Goal: Find specific page/section: Find specific page/section

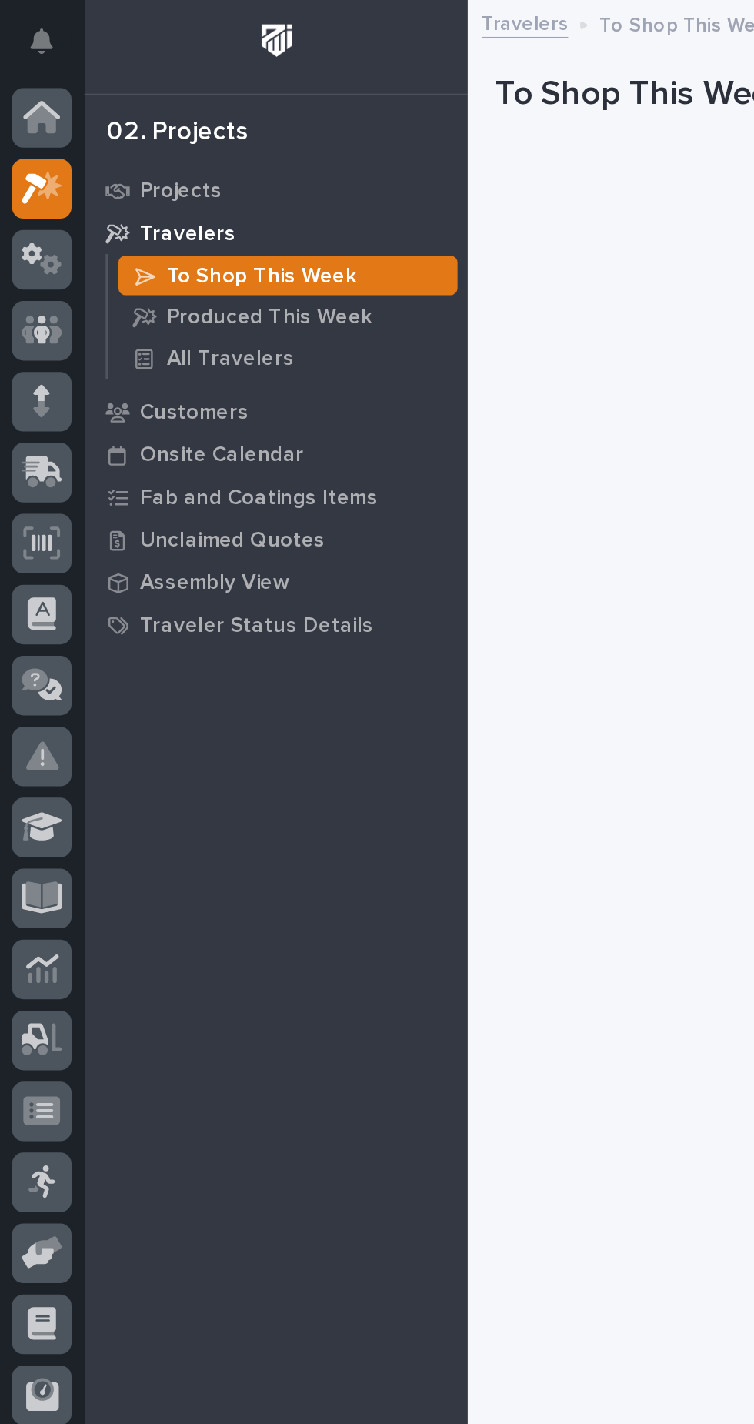
click at [29, 183] on icon at bounding box center [23, 178] width 22 height 15
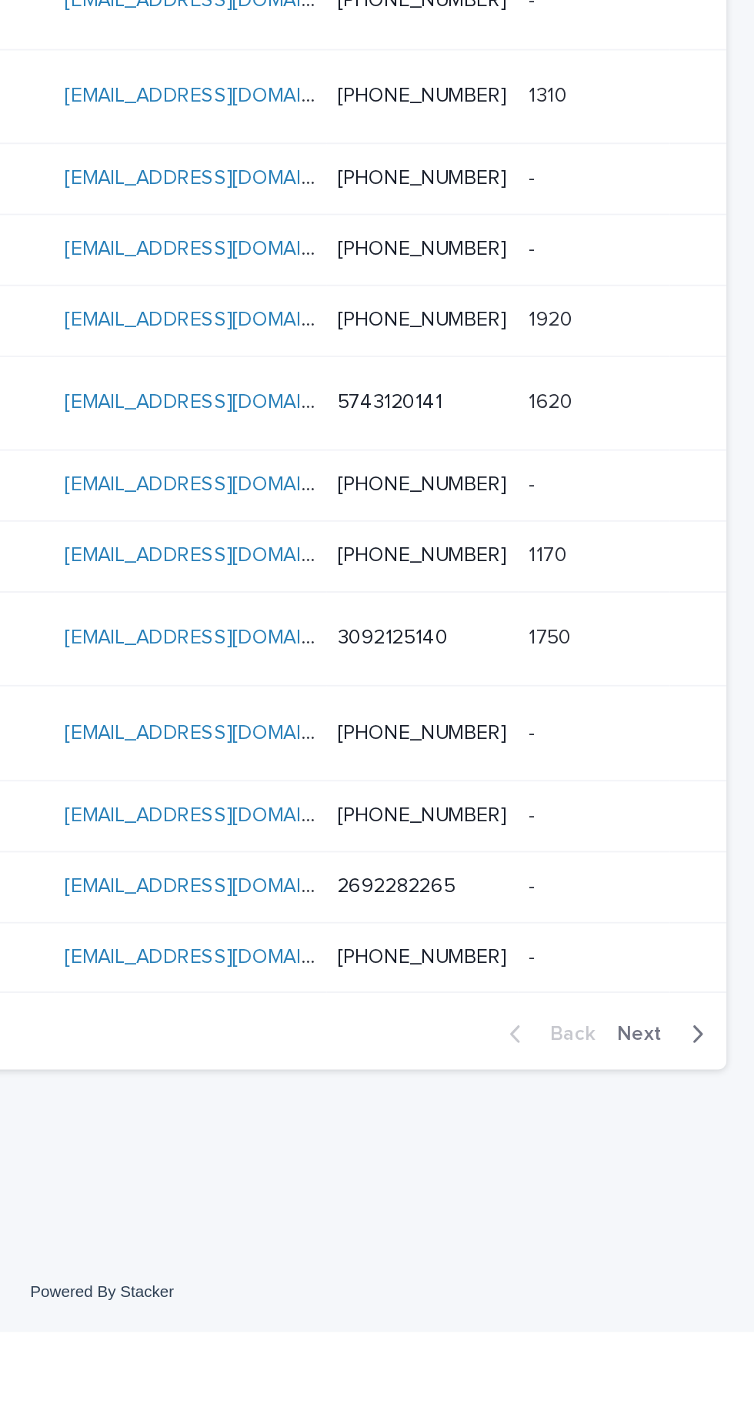
click at [707, 1257] on span "Next" at bounding box center [697, 1262] width 34 height 11
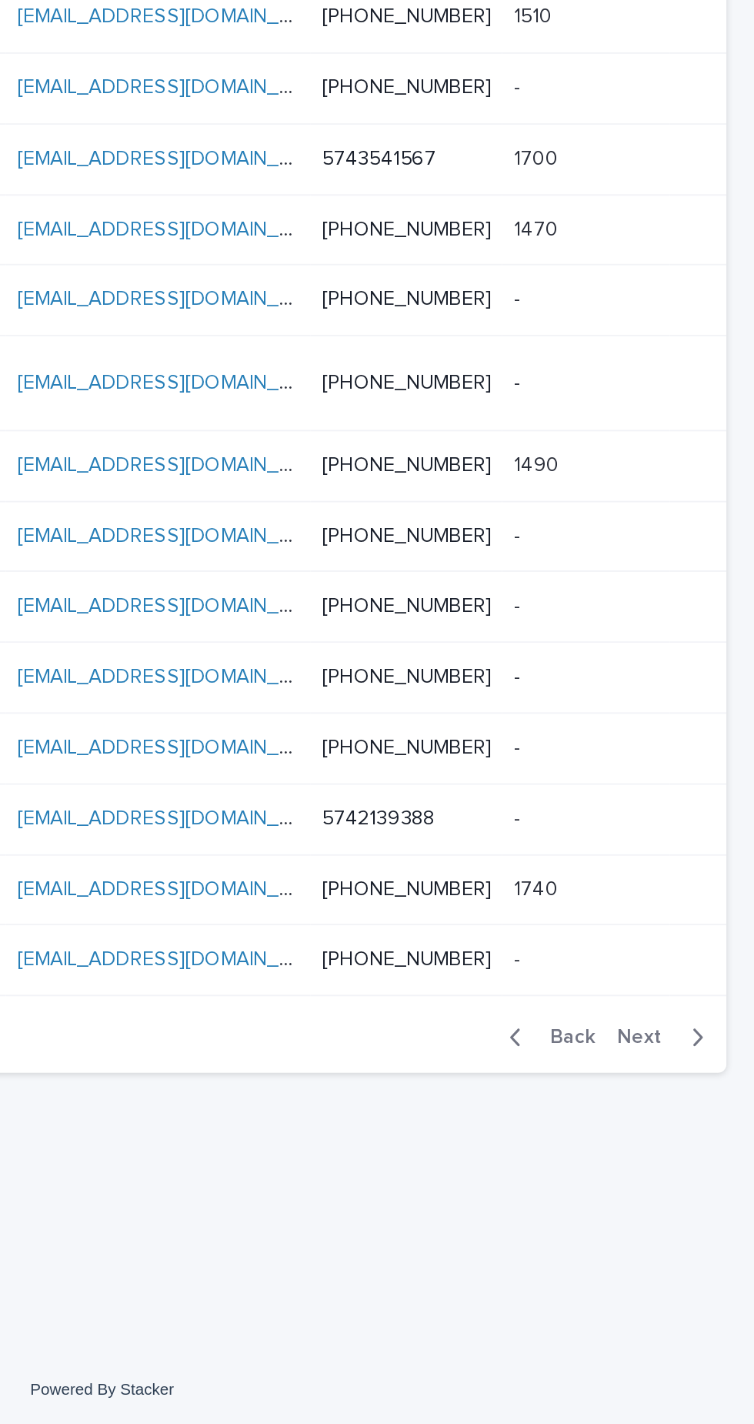
click at [705, 1206] on span "Next" at bounding box center [697, 1211] width 34 height 11
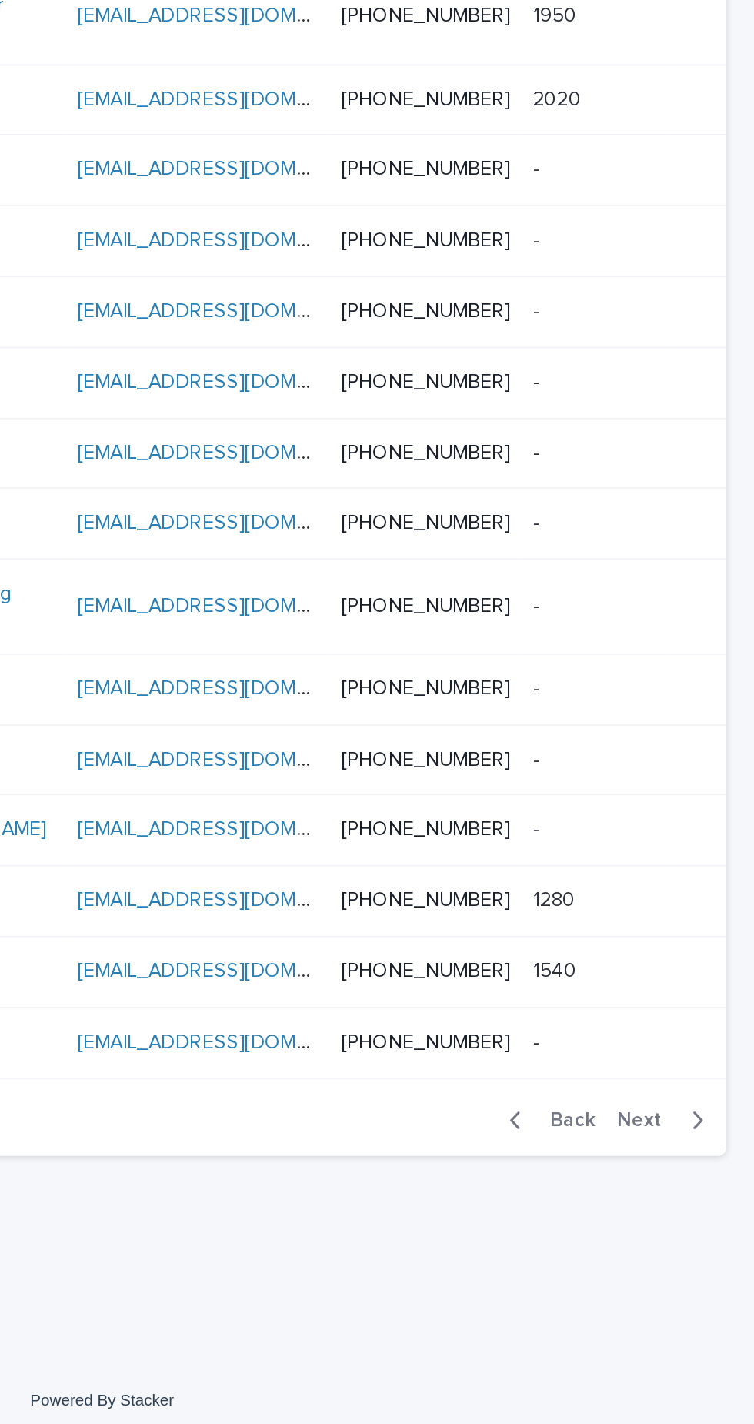
click at [704, 1245] on span "Next" at bounding box center [697, 1250] width 34 height 11
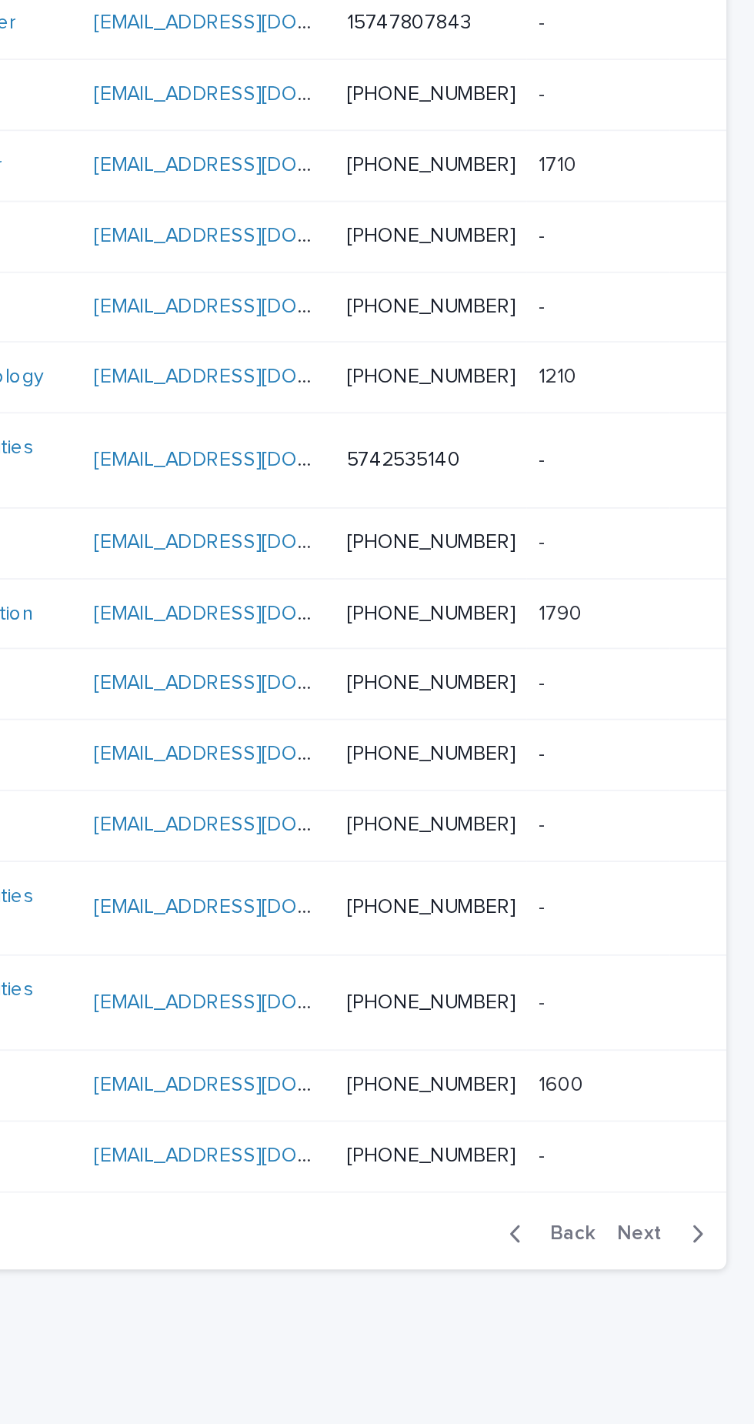
click at [706, 1245] on span "Next" at bounding box center [697, 1250] width 34 height 11
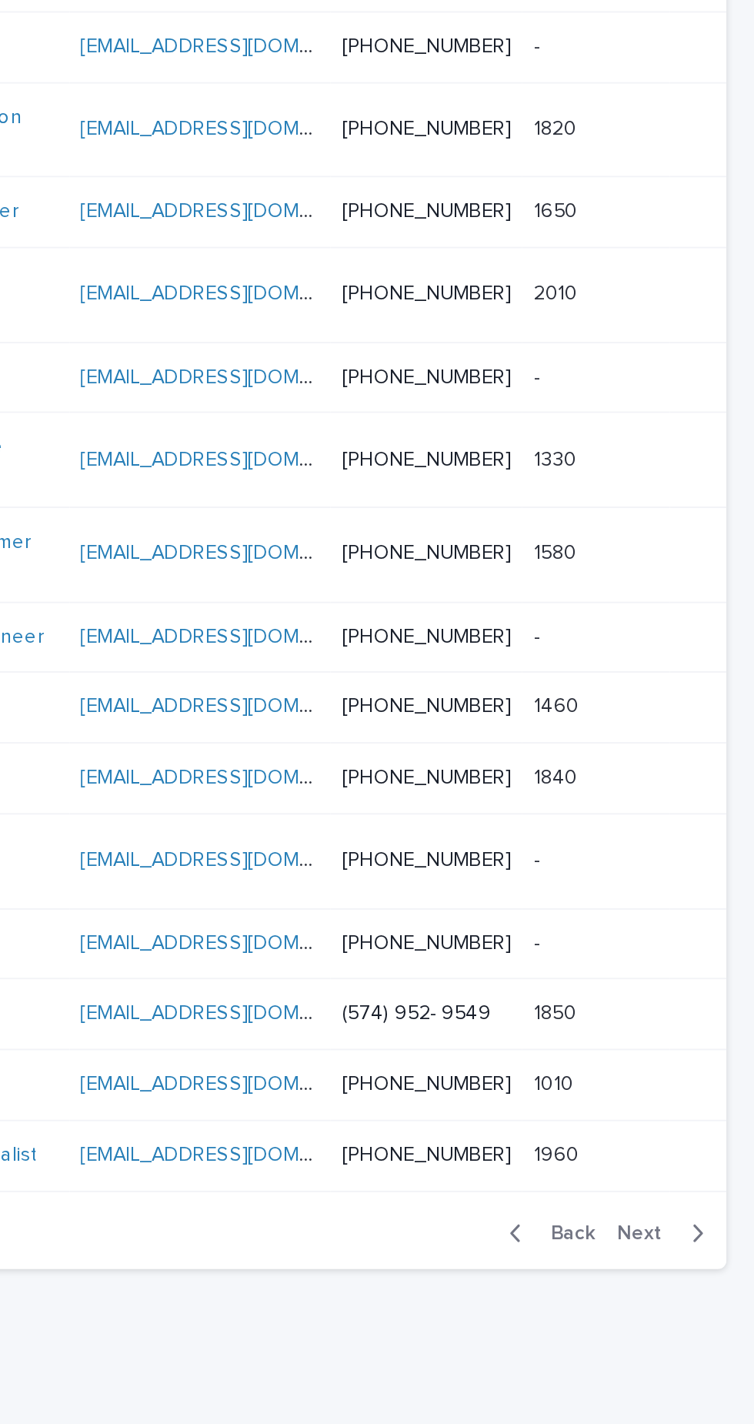
click at [711, 1296] on span "Next" at bounding box center [697, 1301] width 34 height 11
